Goal: Task Accomplishment & Management: Manage account settings

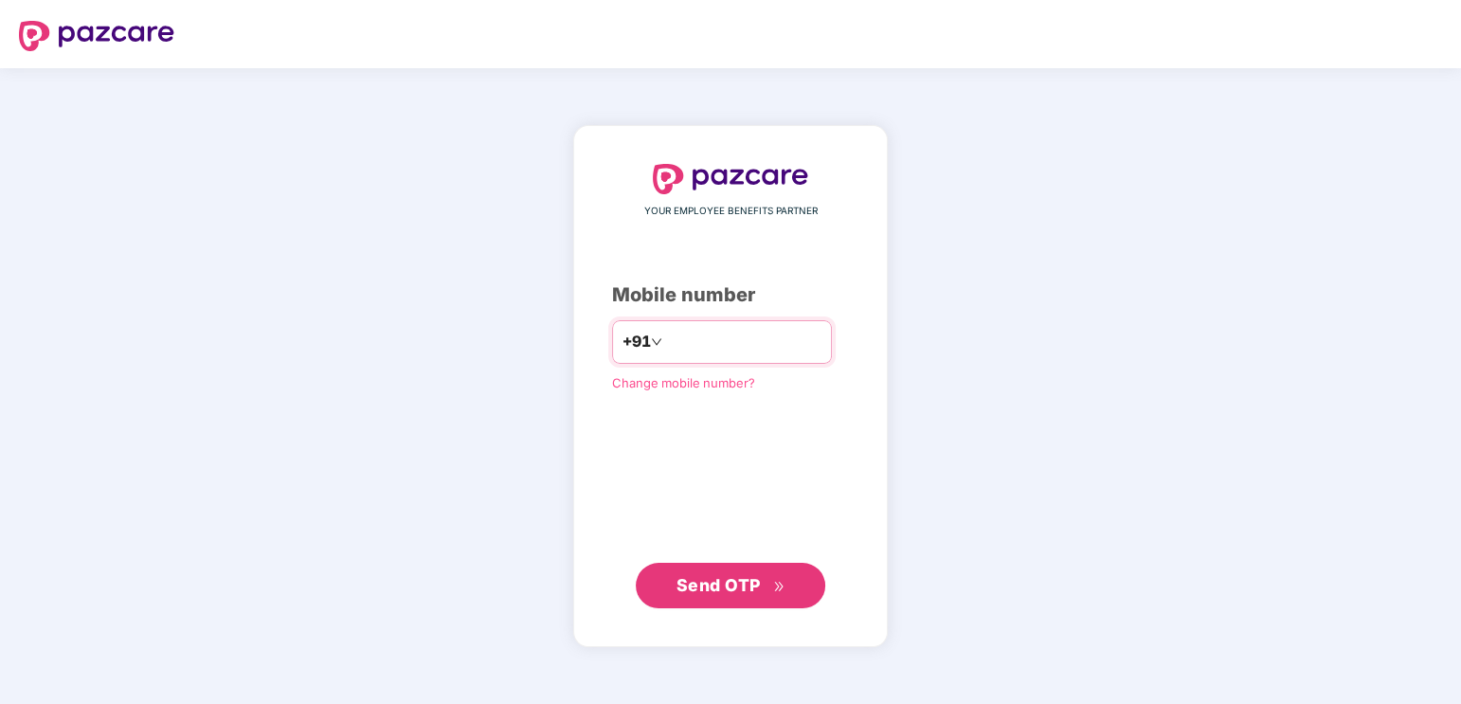
click at [729, 338] on input "number" at bounding box center [743, 342] width 155 height 30
type input "**********"
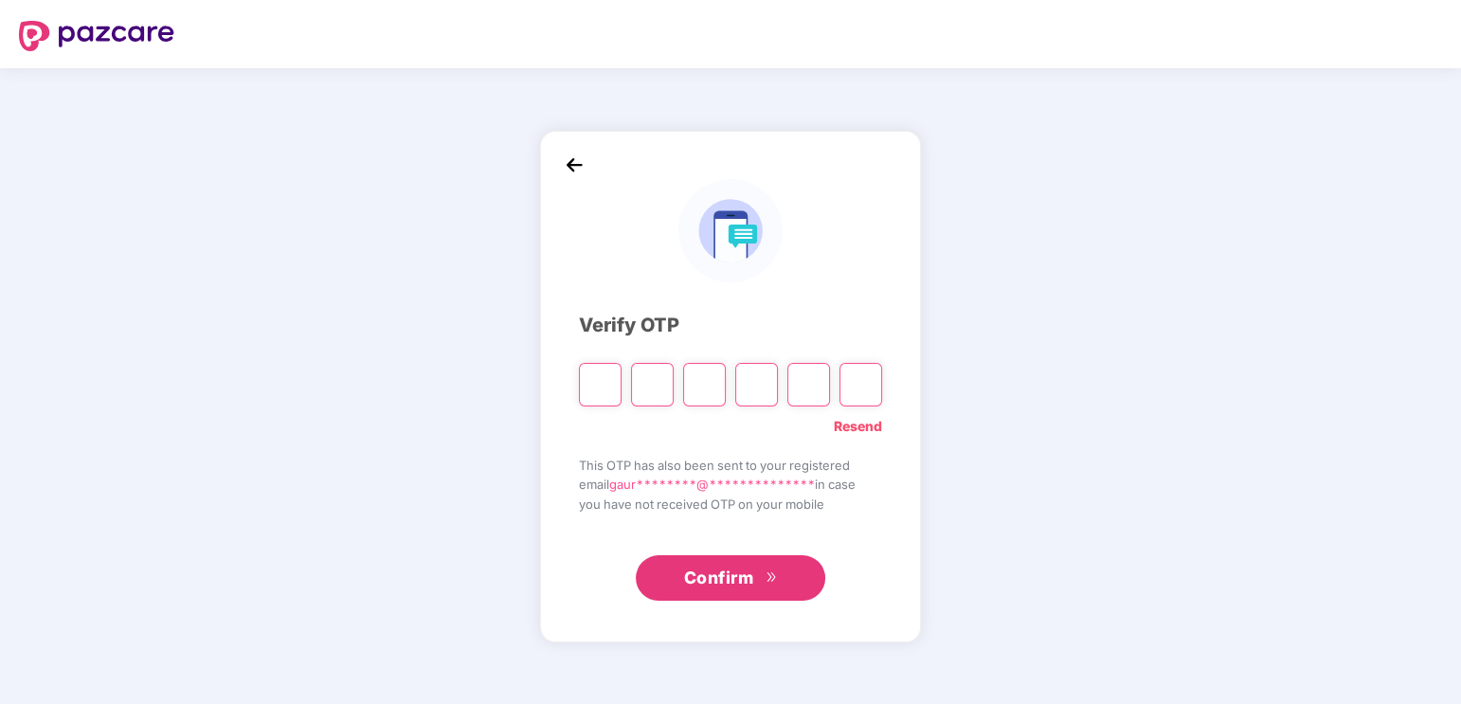
type input "*"
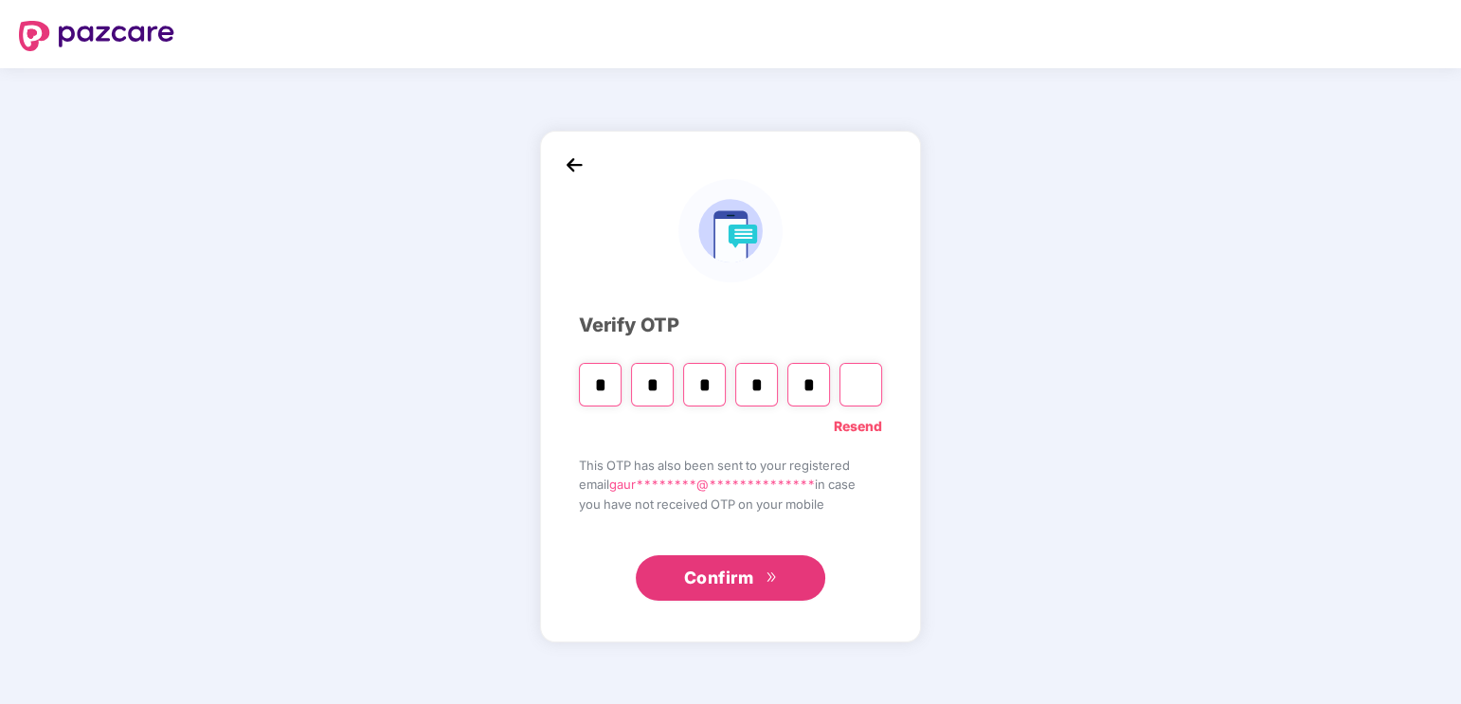
type input "*"
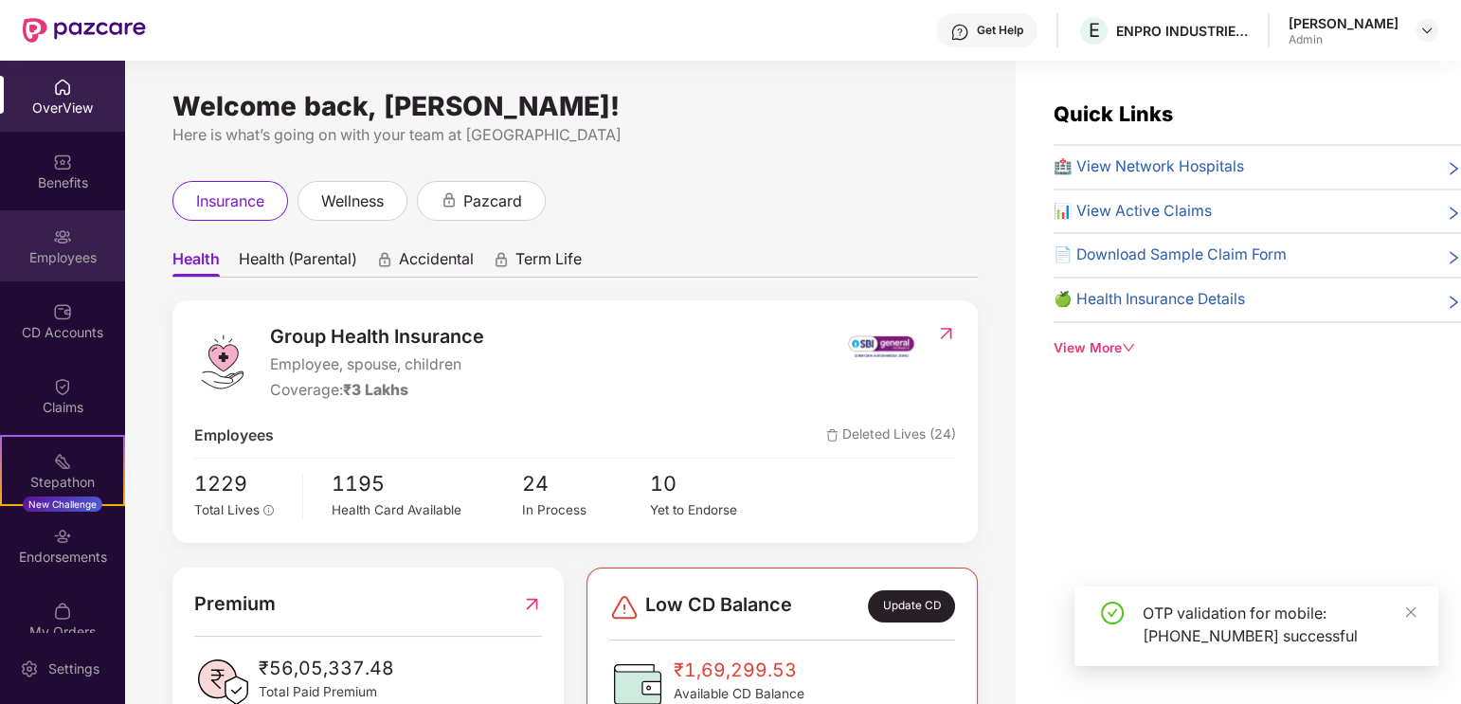
click at [42, 238] on div "Employees" at bounding box center [62, 245] width 125 height 71
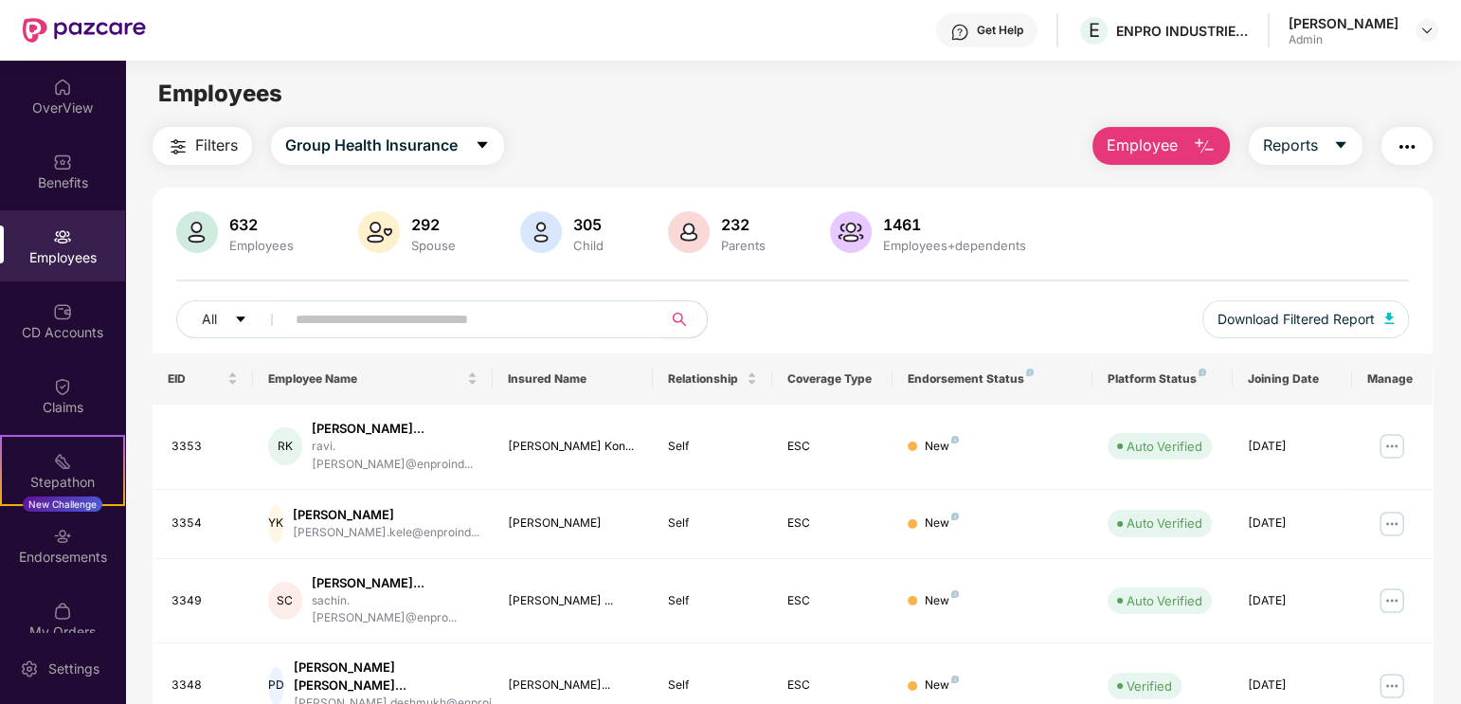
click at [415, 316] on input "text" at bounding box center [466, 319] width 340 height 28
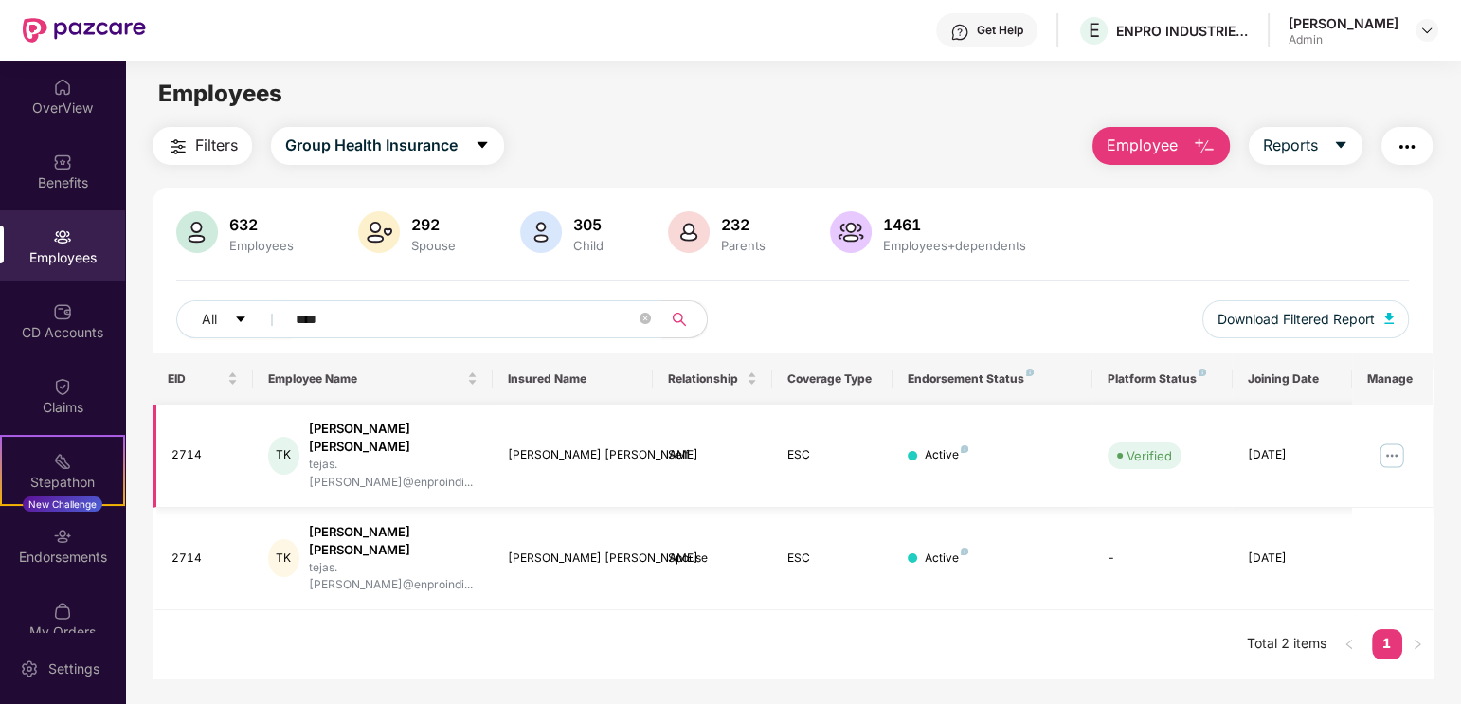
type input "****"
click at [1388, 441] on img at bounding box center [1392, 456] width 30 height 30
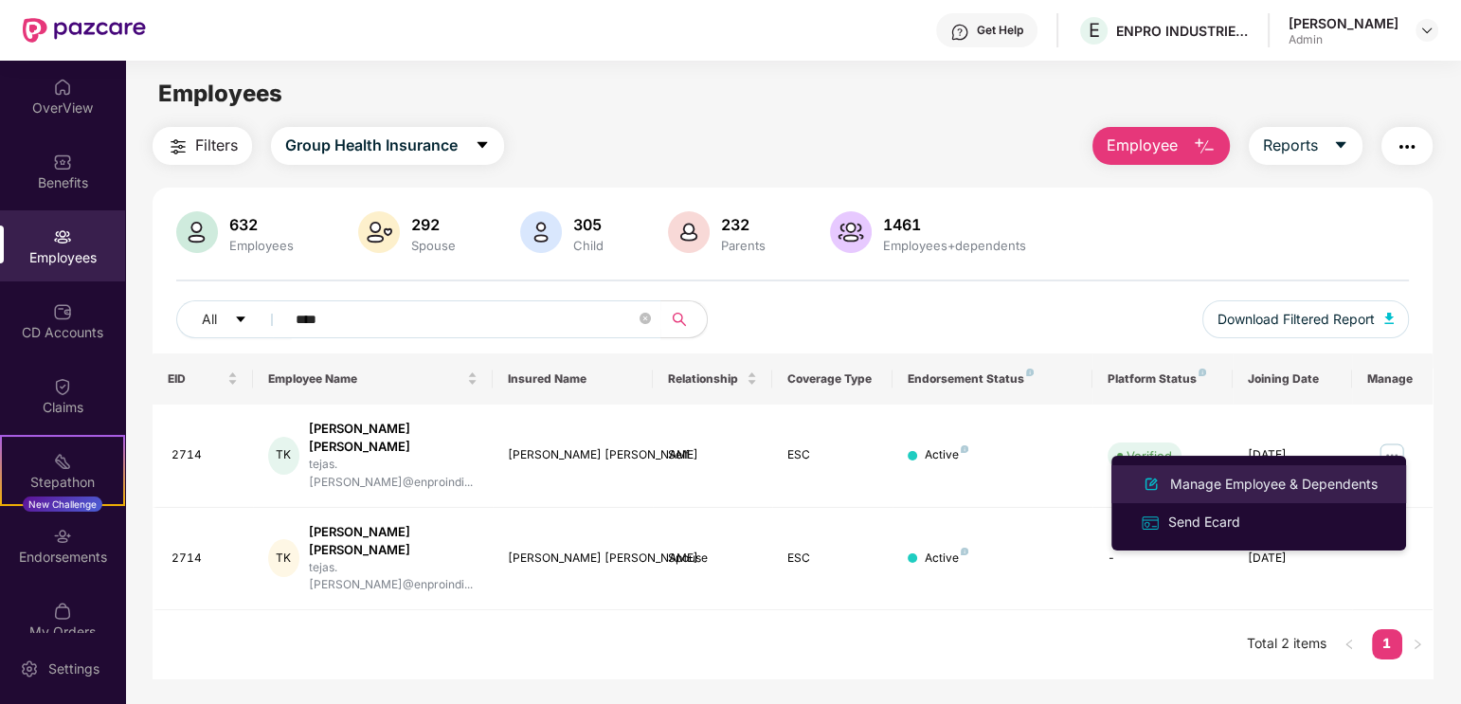
click at [1326, 488] on div "Manage Employee & Dependents" at bounding box center [1273, 484] width 215 height 21
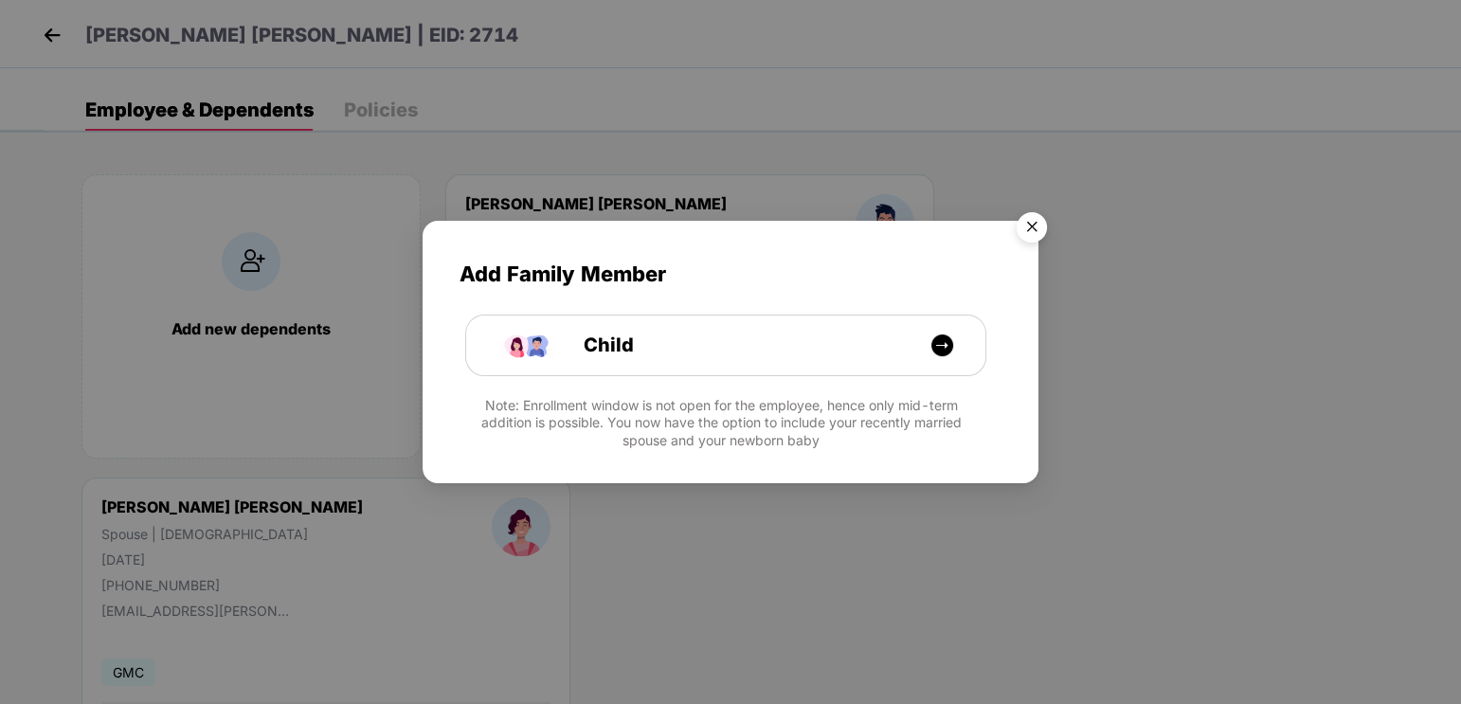
click at [1038, 228] on img "Close" at bounding box center [1031, 230] width 53 height 53
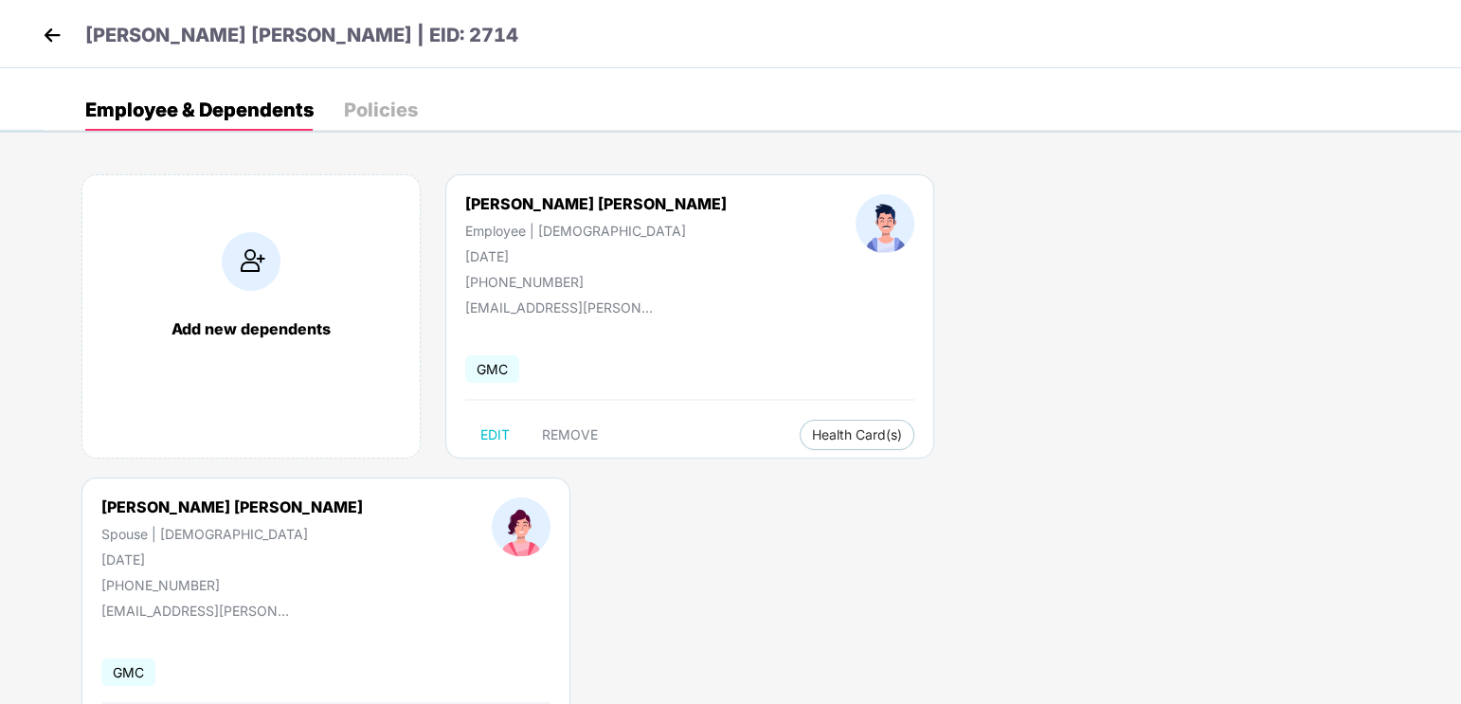
click at [49, 36] on img at bounding box center [52, 35] width 28 height 28
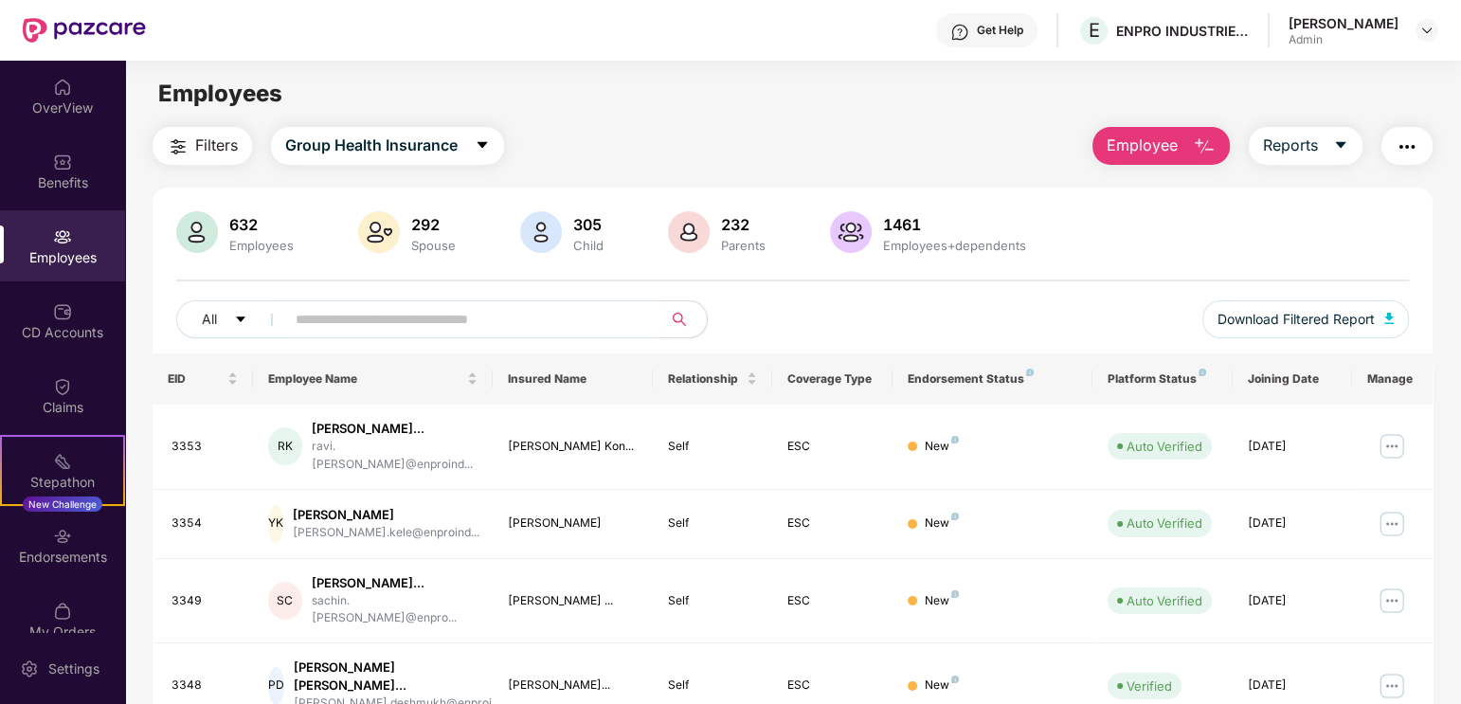
click at [1310, 219] on div "632 Employees 292 Spouse 305 Child 232 Parents 1461 Employees+dependents" at bounding box center [792, 233] width 1232 height 45
click at [977, 25] on div "Get Help" at bounding box center [1000, 30] width 46 height 15
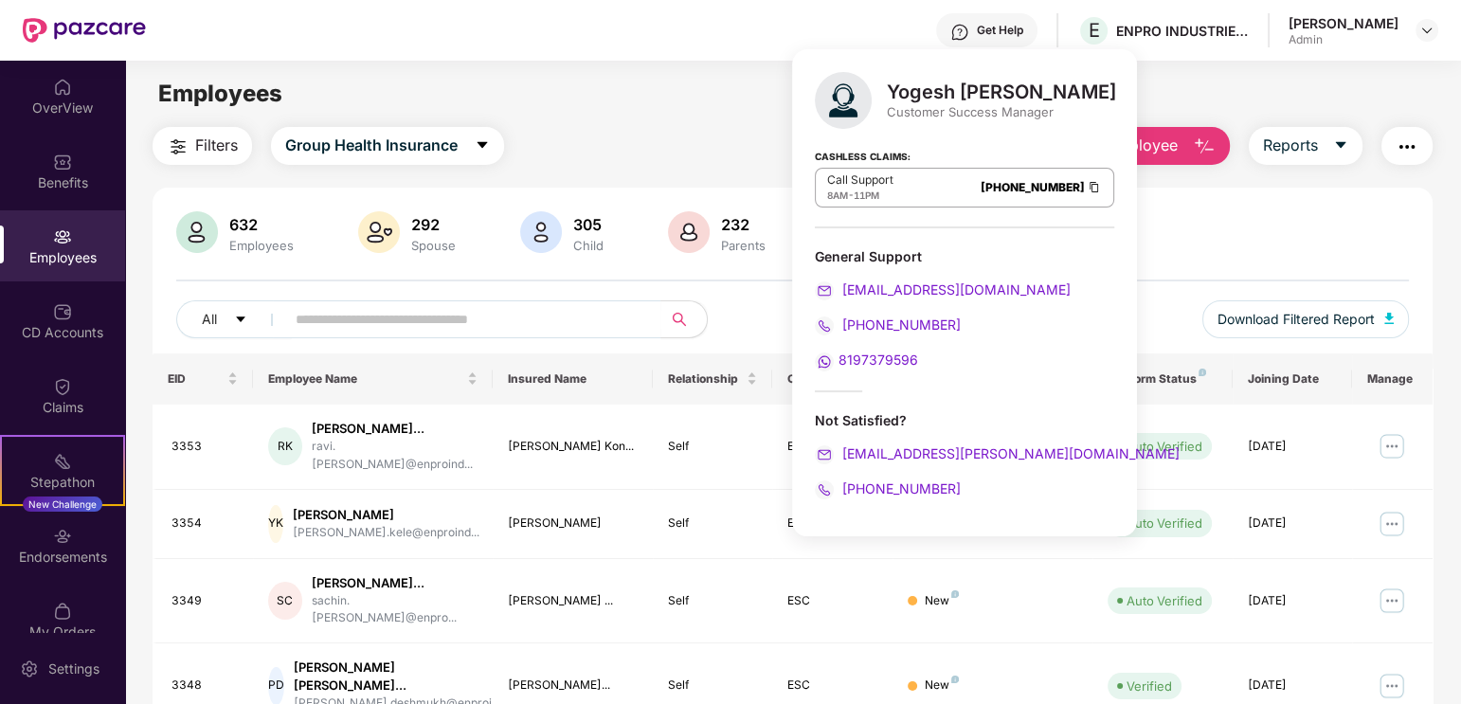
click at [695, 139] on div "Filters Group Health Insurance Employee Reports" at bounding box center [792, 146] width 1279 height 38
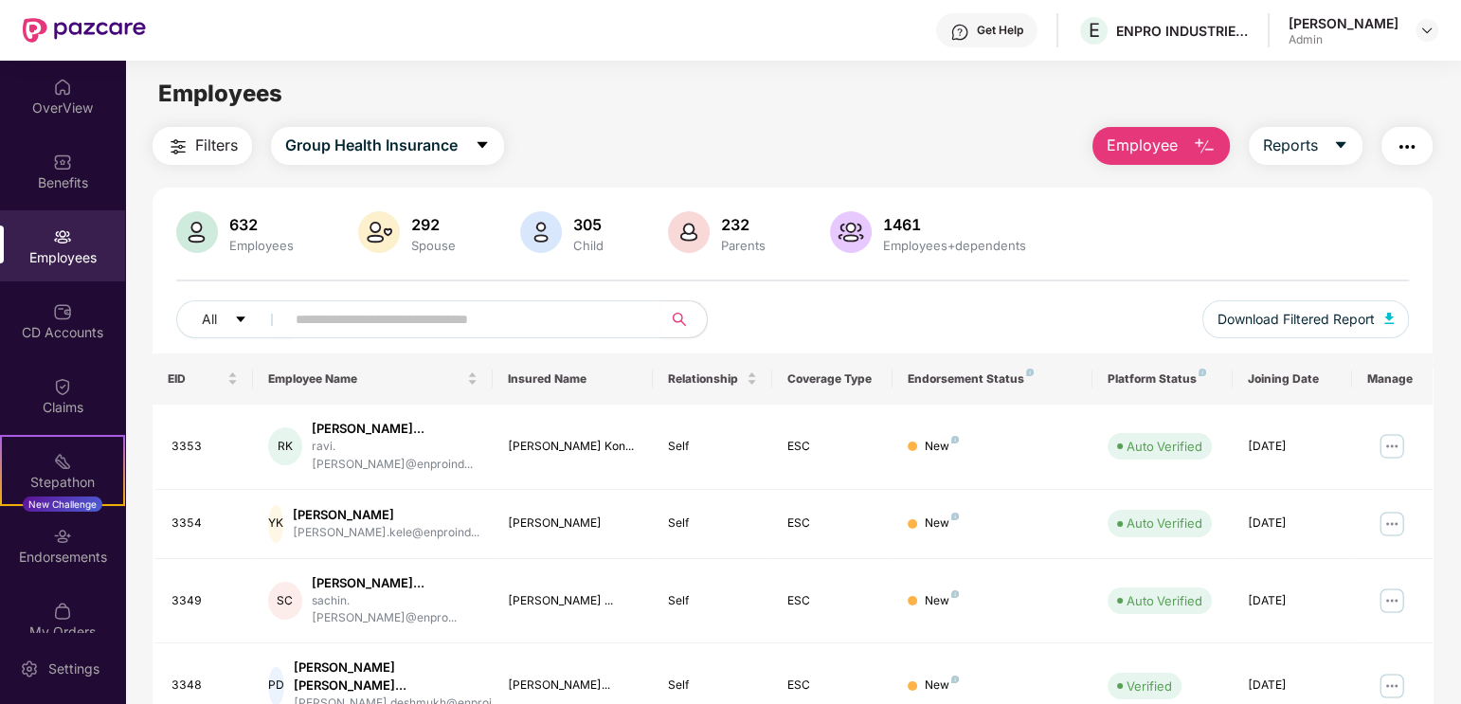
click at [977, 32] on div "Get Help" at bounding box center [1000, 30] width 46 height 15
click at [648, 106] on div "Employees" at bounding box center [792, 94] width 1335 height 36
click at [977, 26] on div "Get Help" at bounding box center [1000, 30] width 46 height 15
click at [710, 106] on div "Employees" at bounding box center [792, 94] width 1335 height 36
click at [977, 26] on div "Get Help" at bounding box center [1000, 30] width 46 height 15
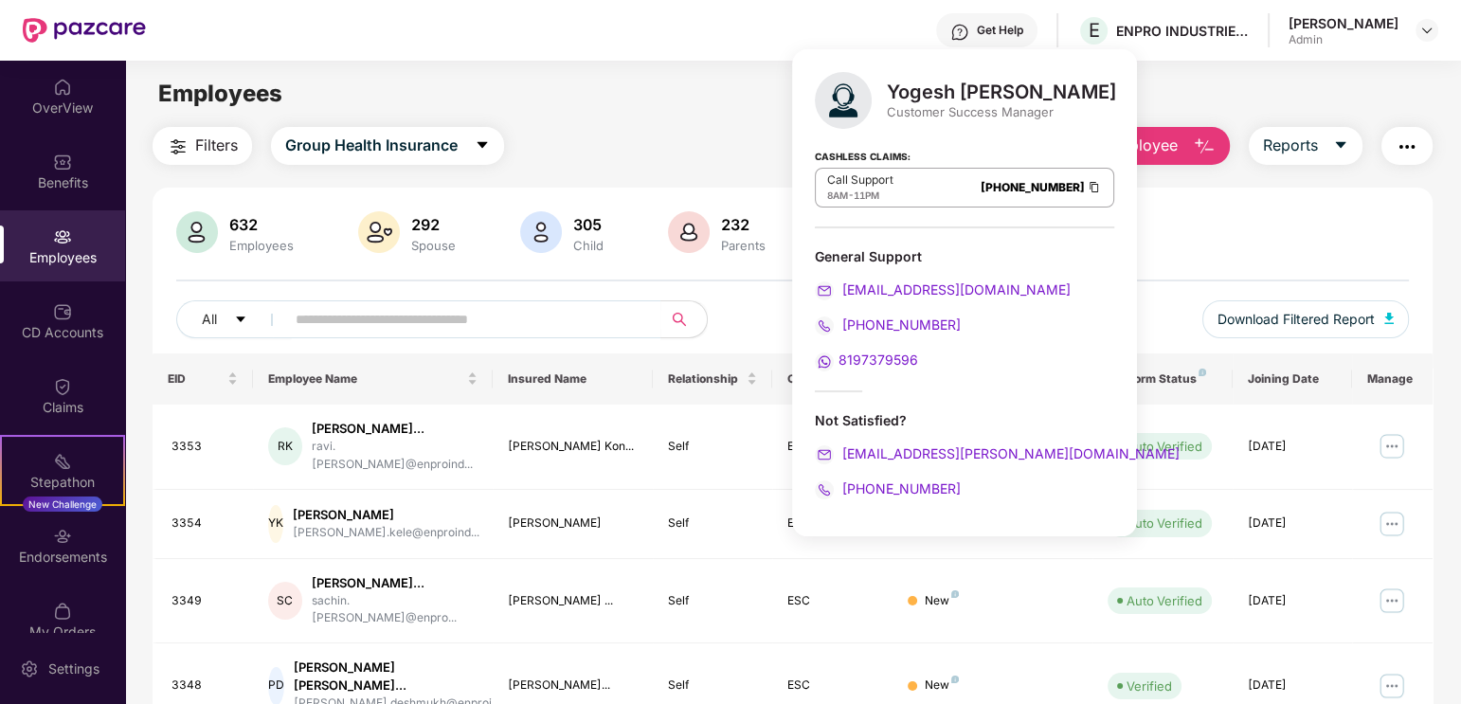
click at [643, 112] on main "Employees Filters Group Health Insurance Employee Reports 632 Employees 292 Spo…" at bounding box center [792, 413] width 1335 height 704
